Goal: Information Seeking & Learning: Learn about a topic

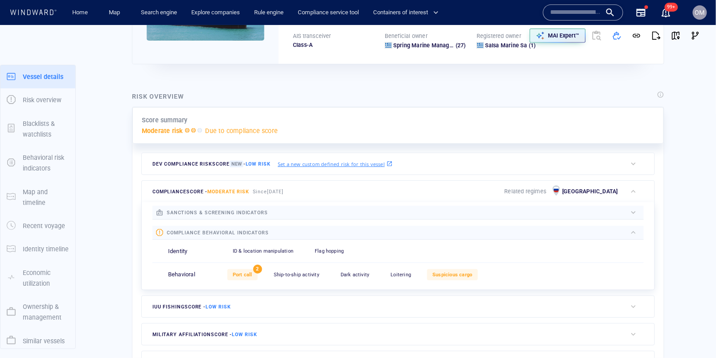
scroll to position [23, 0]
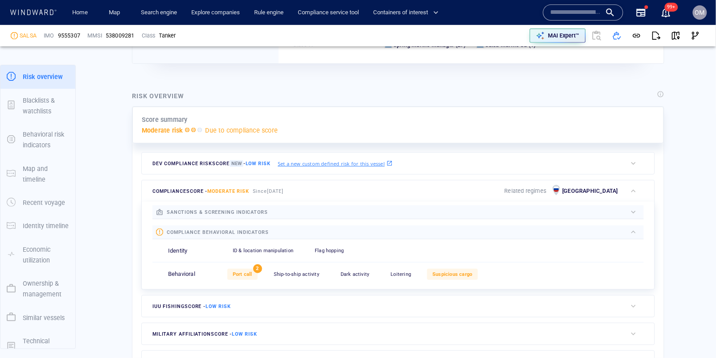
click at [291, 275] on div "Ship-to-ship activity" at bounding box center [297, 274] width 56 height 11
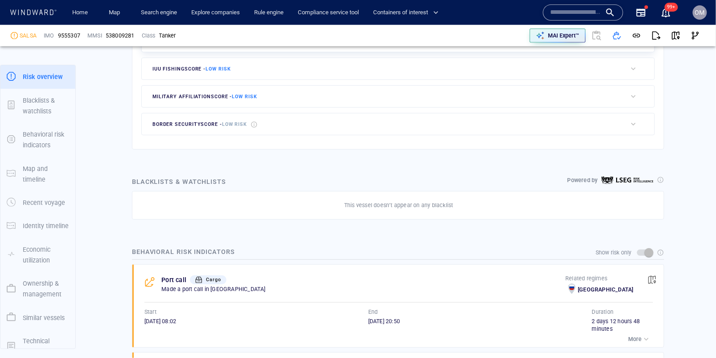
scroll to position [424, 0]
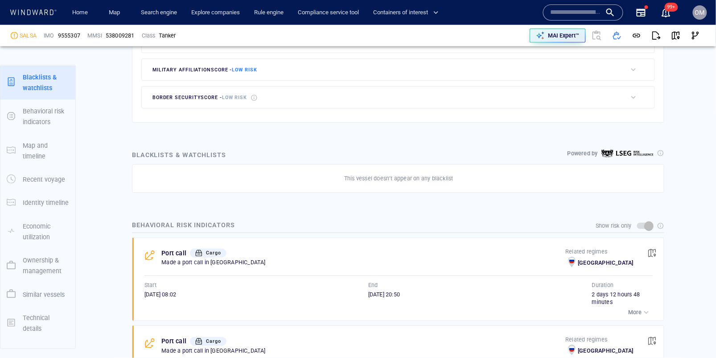
click at [566, 12] on input "text" at bounding box center [576, 12] width 51 height 13
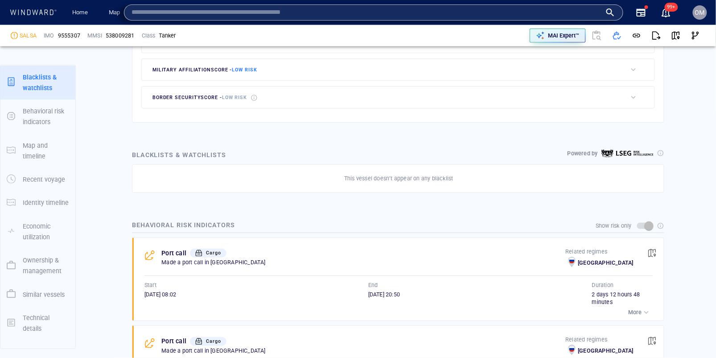
paste input "***"
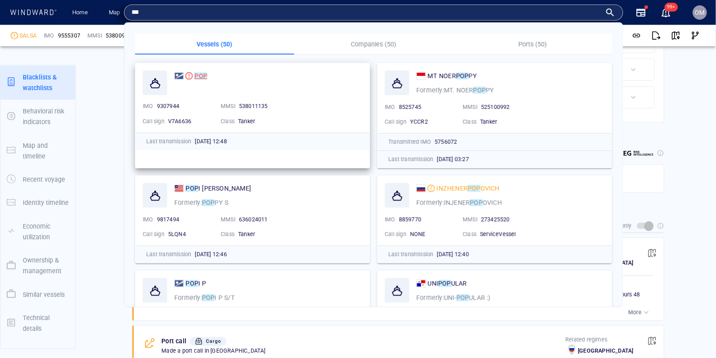
type input "***"
click at [202, 71] on div "POP" at bounding box center [201, 75] width 13 height 11
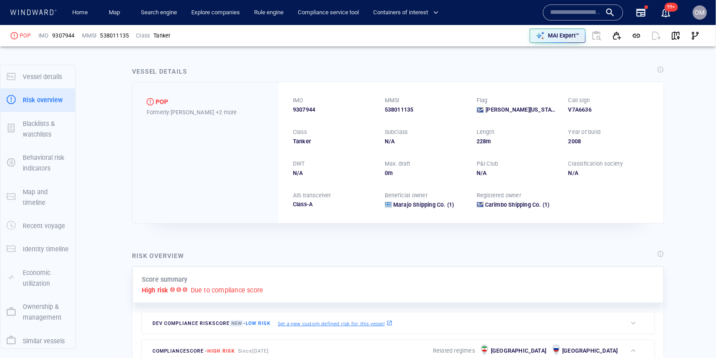
scroll to position [23, 0]
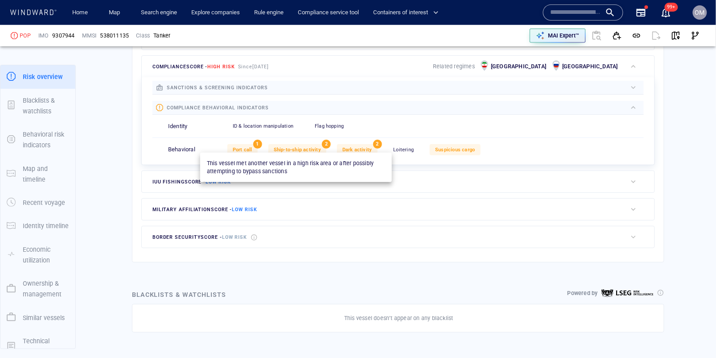
click at [296, 148] on span "Ship-to-ship activity" at bounding box center [297, 150] width 47 height 6
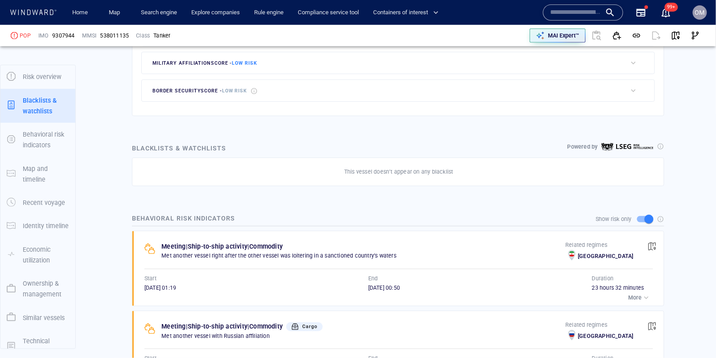
scroll to position [46, 0]
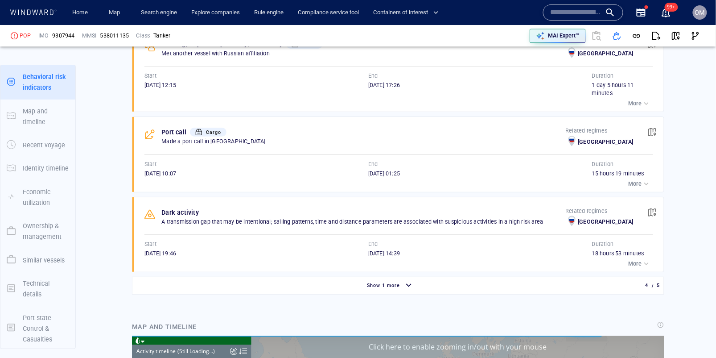
scroll to position [6675, 0]
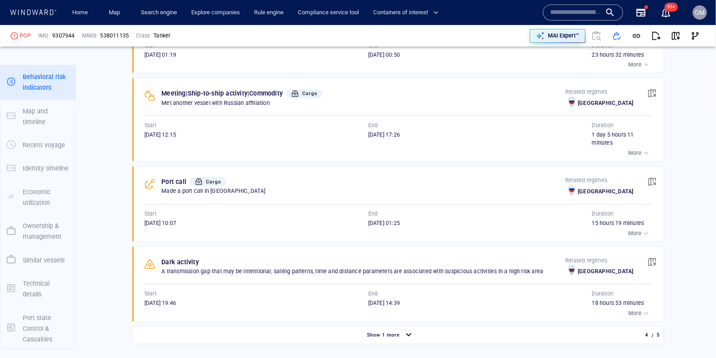
scroll to position [582, 0]
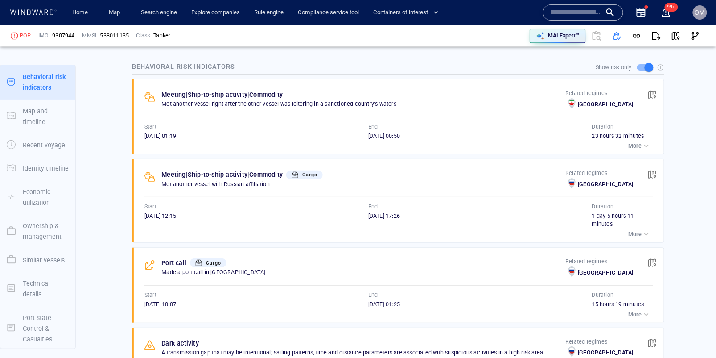
click at [653, 90] on span "button" at bounding box center [652, 94] width 9 height 9
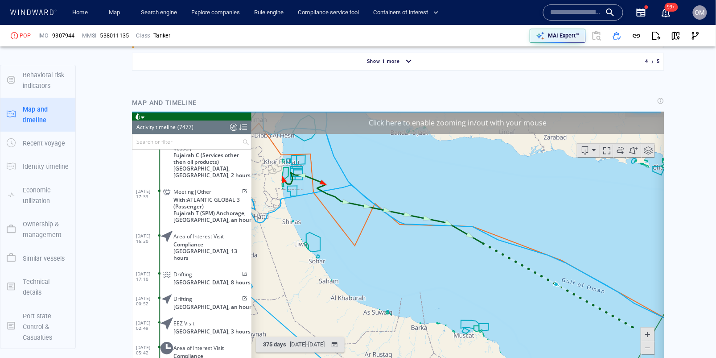
scroll to position [981, 0]
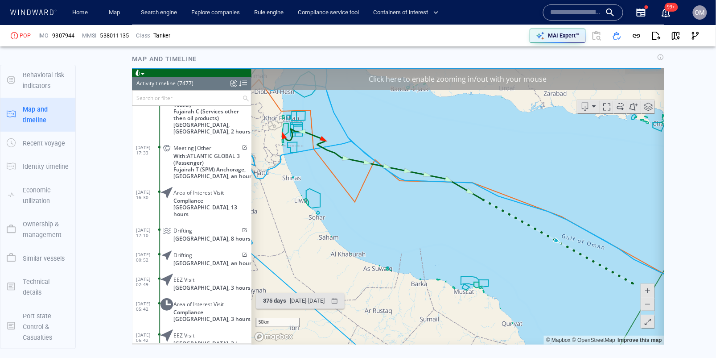
click at [650, 305] on span at bounding box center [647, 303] width 9 height 13
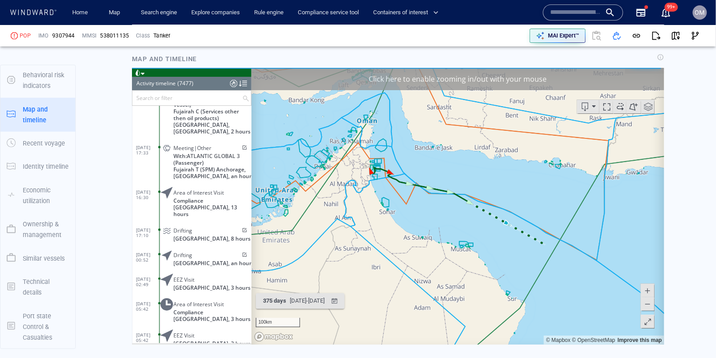
click at [650, 305] on span at bounding box center [647, 303] width 9 height 13
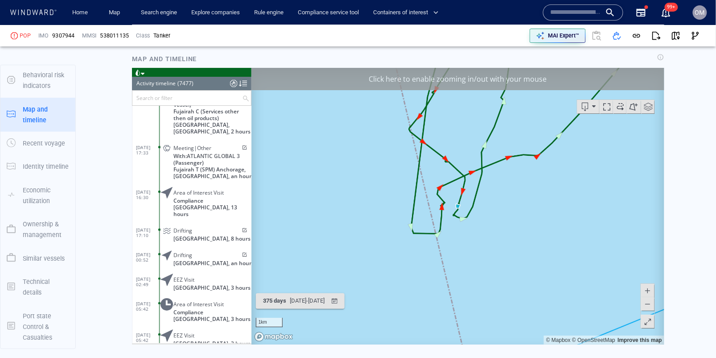
click at [646, 306] on span at bounding box center [647, 303] width 9 height 13
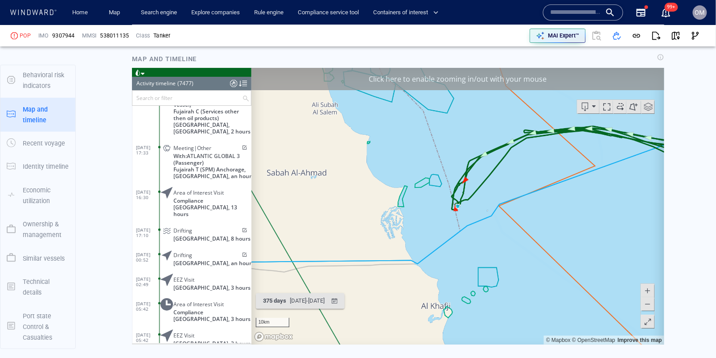
click at [644, 302] on span at bounding box center [647, 303] width 9 height 13
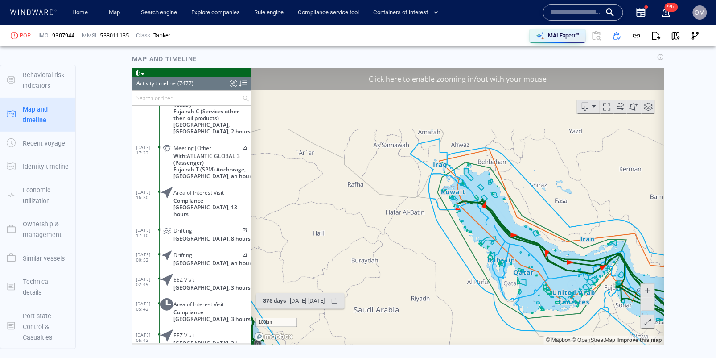
click at [644, 302] on span at bounding box center [647, 303] width 9 height 13
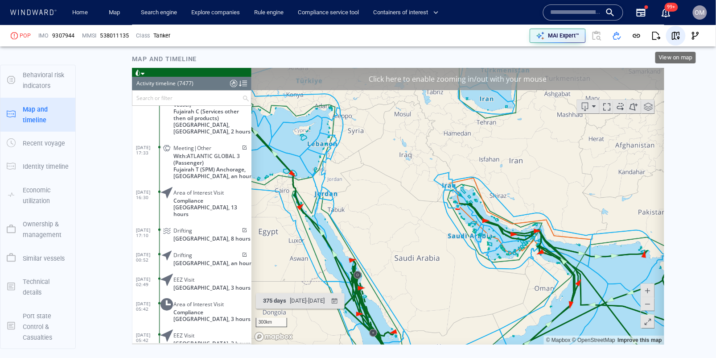
click at [673, 37] on span "button" at bounding box center [676, 35] width 9 height 9
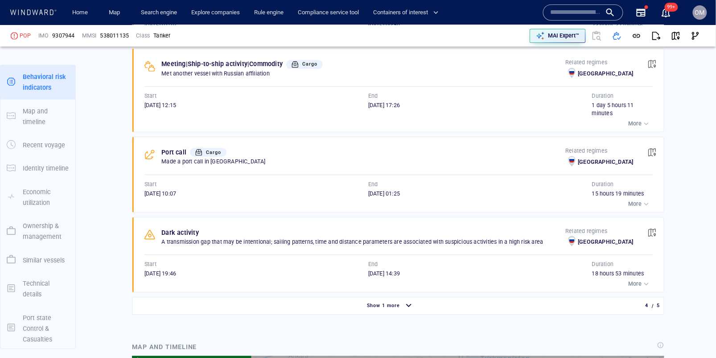
scroll to position [540, 0]
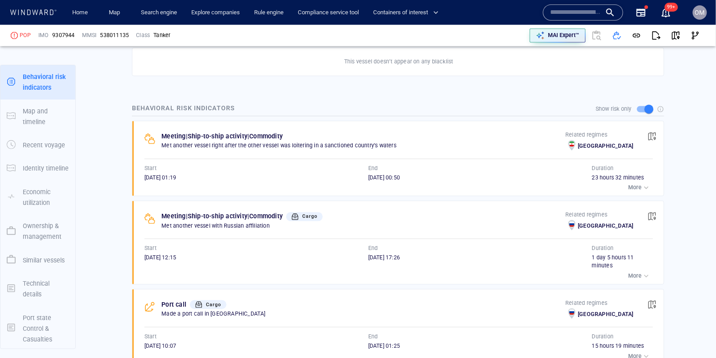
click at [645, 183] on div "button" at bounding box center [646, 187] width 9 height 9
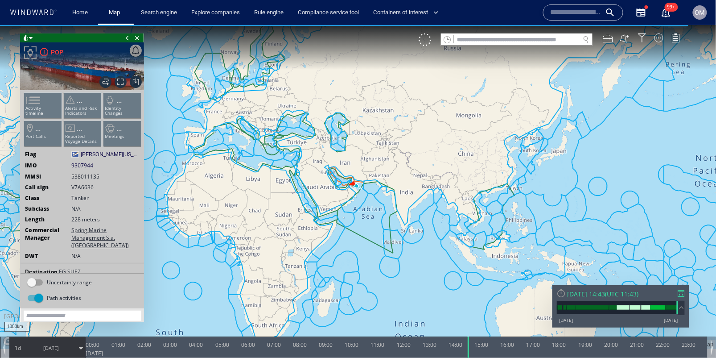
click at [49, 99] on li "Activity timeline" at bounding box center [43, 105] width 38 height 26
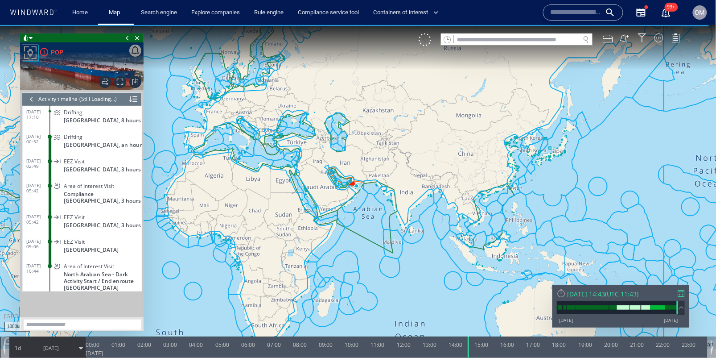
scroll to position [6727, 0]
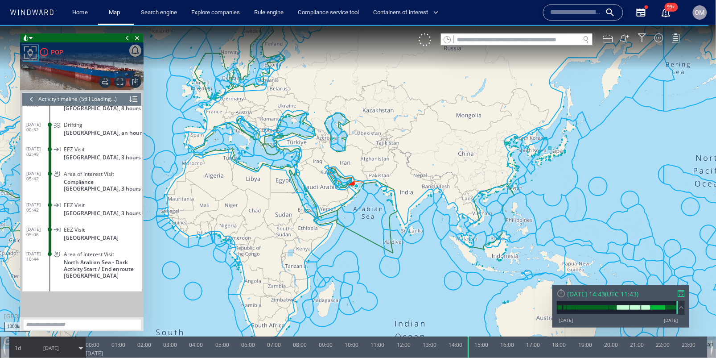
click at [683, 293] on div at bounding box center [682, 293] width 7 height 7
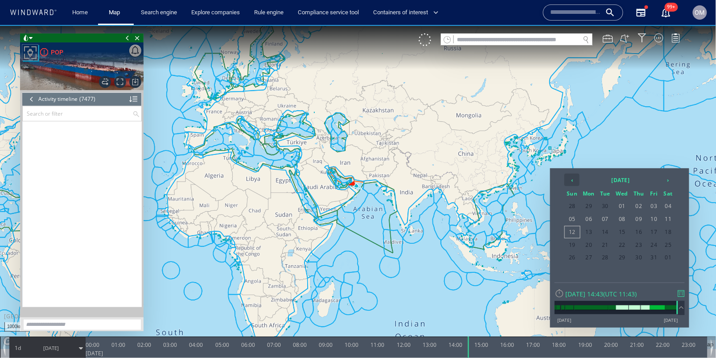
click at [575, 178] on th "‹" at bounding box center [572, 179] width 15 height 12
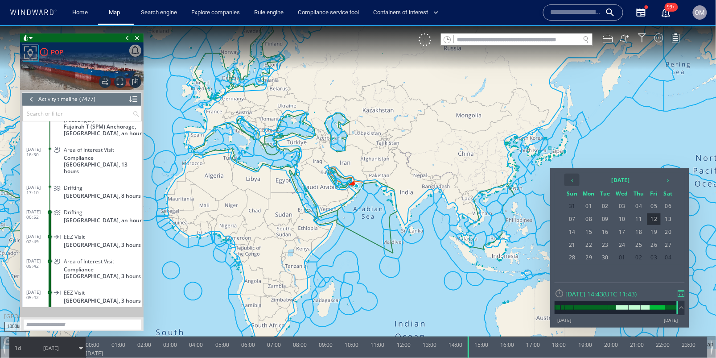
click at [575, 178] on th "‹" at bounding box center [572, 179] width 15 height 12
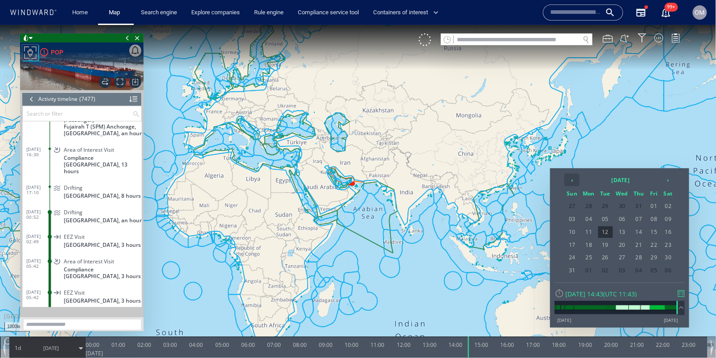
click at [572, 182] on th "‹" at bounding box center [572, 179] width 15 height 12
click at [575, 230] on span "13" at bounding box center [572, 232] width 15 height 12
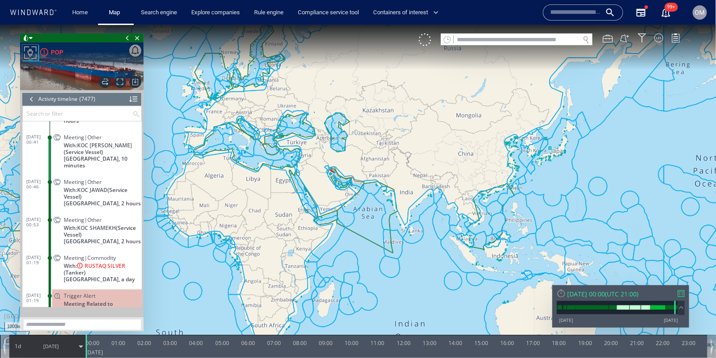
click at [112, 276] on p "[GEOGRAPHIC_DATA], a day" at bounding box center [103, 279] width 78 height 7
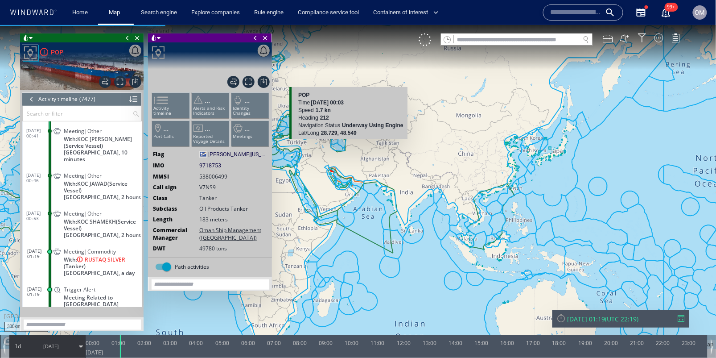
scroll to position [176933, 0]
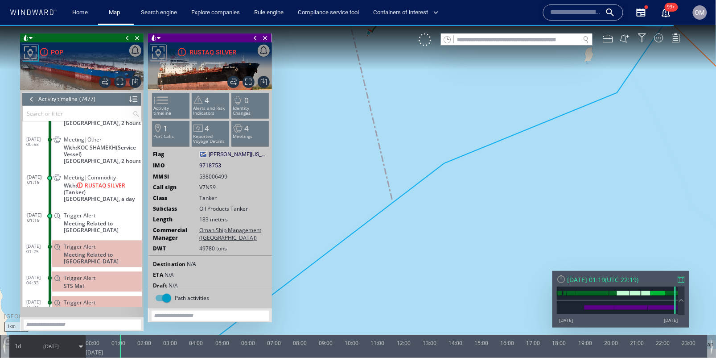
drag, startPoint x: 387, startPoint y: 97, endPoint x: 393, endPoint y: 229, distance: 132.2
click at [393, 229] on canvas "Map" at bounding box center [358, 187] width 717 height 324
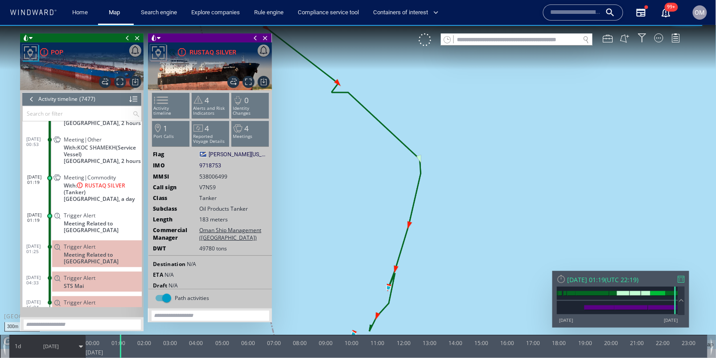
drag, startPoint x: 385, startPoint y: 318, endPoint x: 385, endPoint y: 226, distance: 91.5
click at [385, 226] on canvas "Map" at bounding box center [358, 187] width 717 height 324
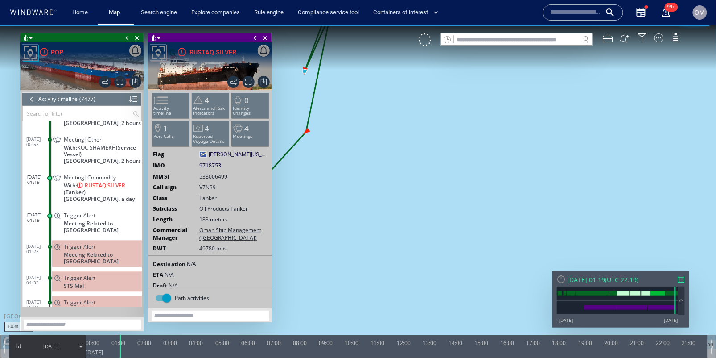
drag, startPoint x: 406, startPoint y: 236, endPoint x: 564, endPoint y: 216, distance: 160.0
click at [564, 216] on canvas "Map" at bounding box center [358, 187] width 717 height 324
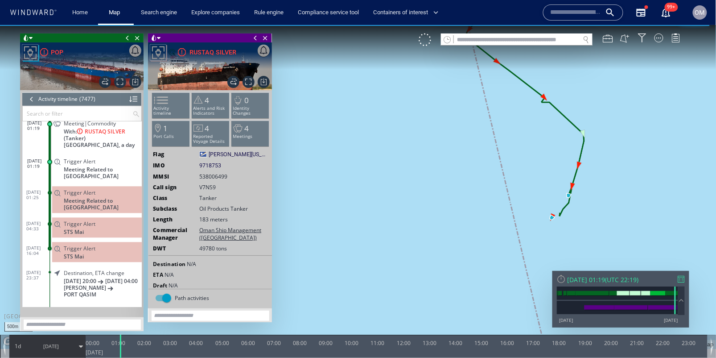
scroll to position [176969, 0]
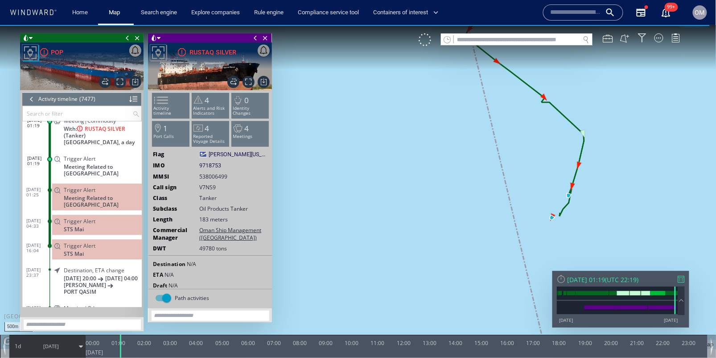
click at [91, 161] on span "Trigger Alert" at bounding box center [80, 158] width 32 height 7
click at [29, 348] on span "[DATE]" at bounding box center [51, 346] width 45 height 22
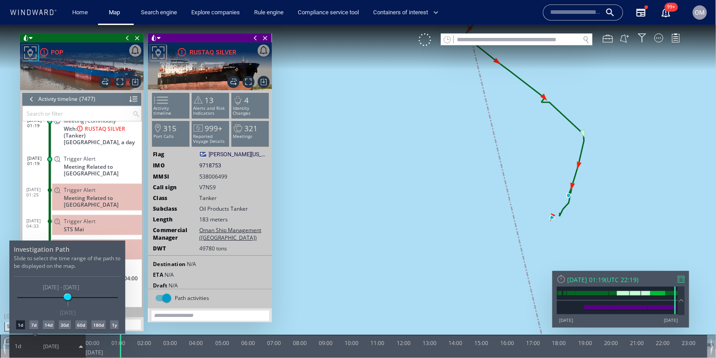
click at [33, 323] on div "7d" at bounding box center [33, 324] width 9 height 9
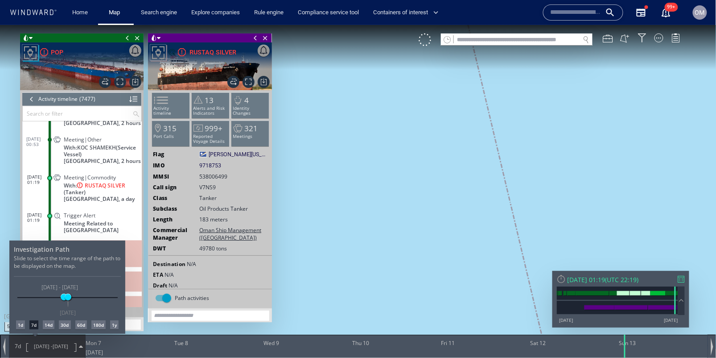
click at [420, 207] on div at bounding box center [358, 191] width 716 height 333
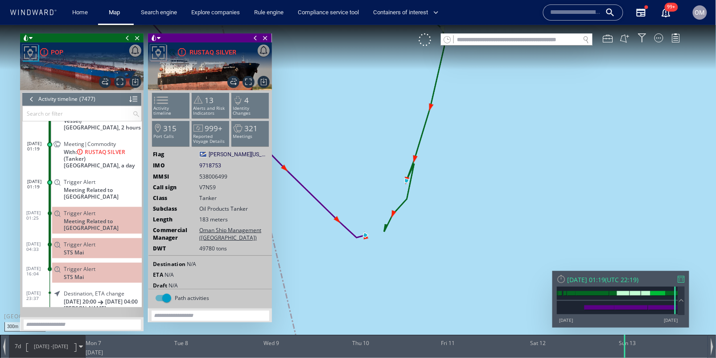
scroll to position [177007, 0]
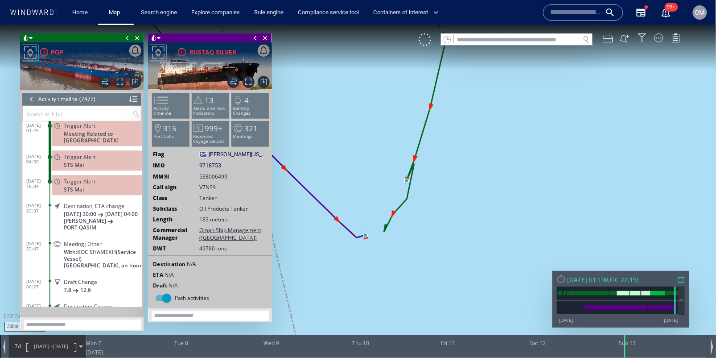
click at [92, 248] on span "With: KOC SHAMEKH (Service Vessel)" at bounding box center [103, 254] width 78 height 13
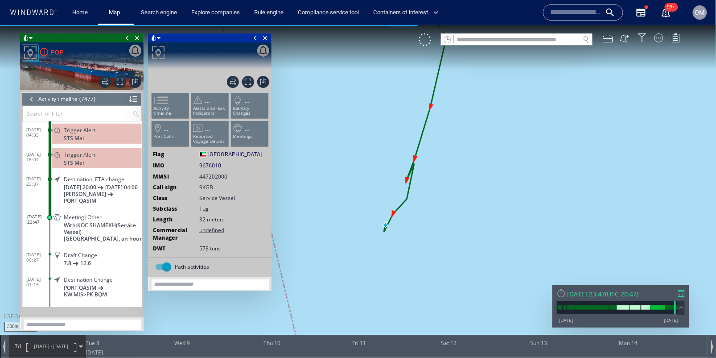
scroll to position [177080, 0]
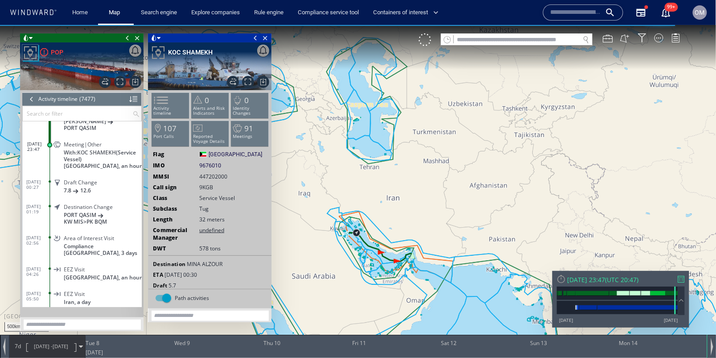
drag, startPoint x: 335, startPoint y: 238, endPoint x: 359, endPoint y: 238, distance: 24.1
click at [359, 238] on canvas "Map" at bounding box center [358, 187] width 717 height 324
